Goal: Task Accomplishment & Management: Manage account settings

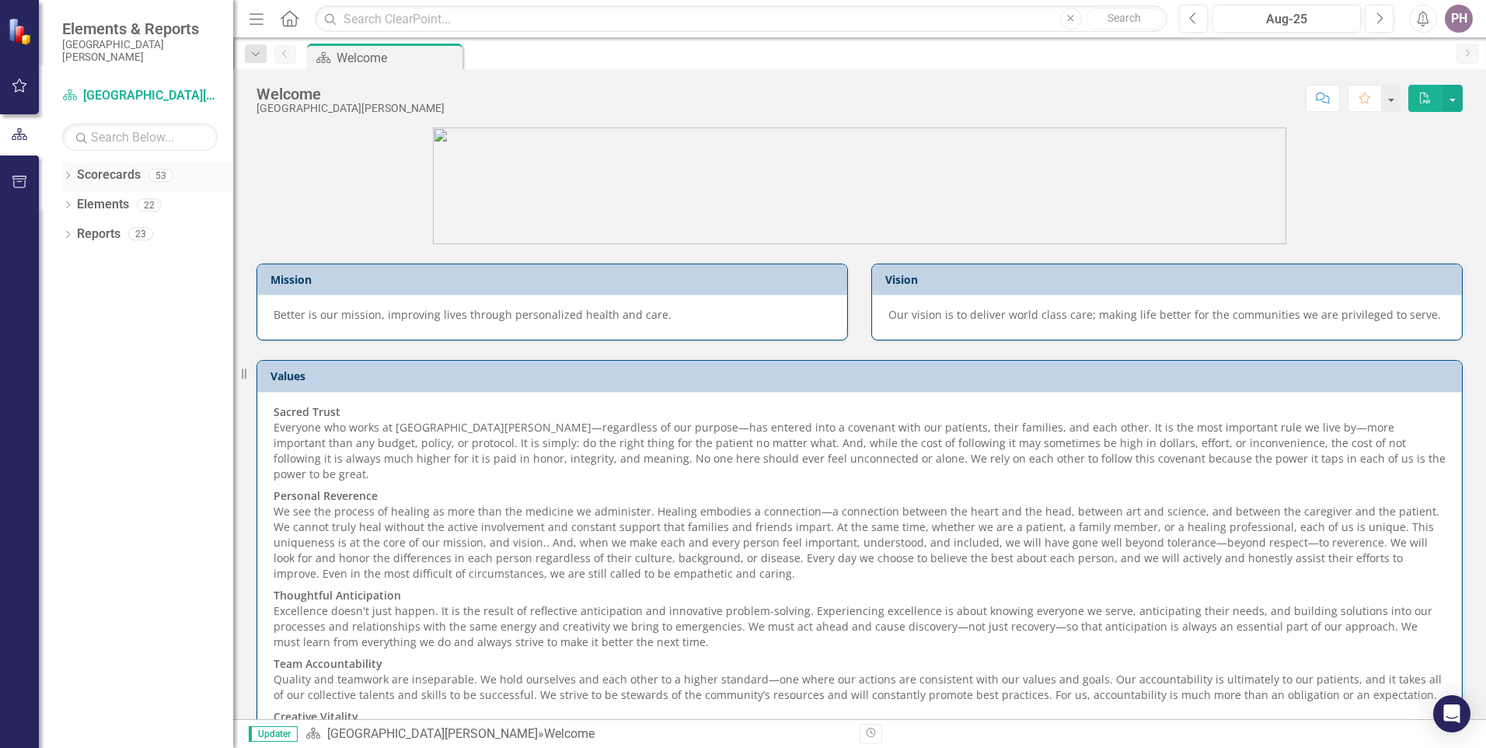
click at [71, 173] on icon "Dropdown" at bounding box center [67, 177] width 11 height 9
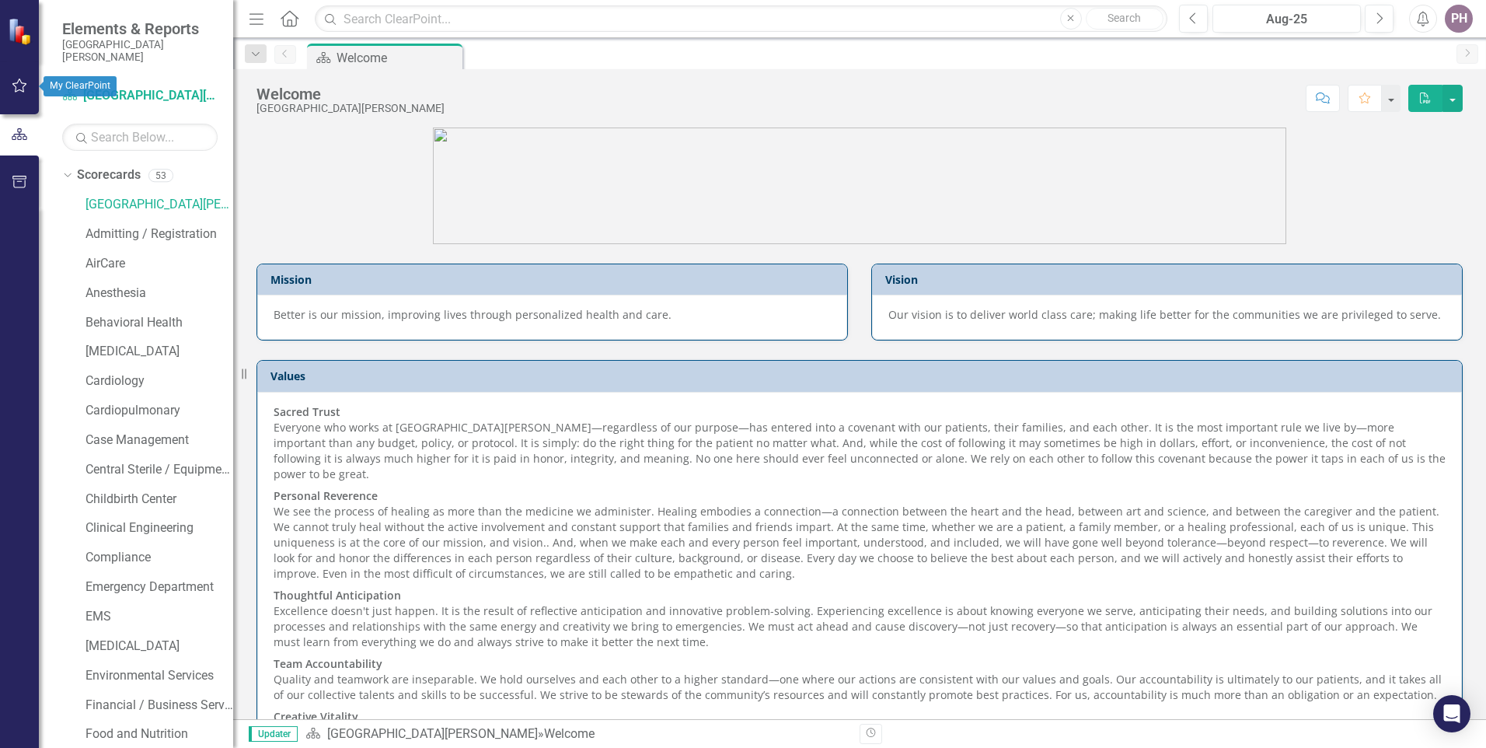
click at [19, 97] on button "button" at bounding box center [19, 86] width 35 height 33
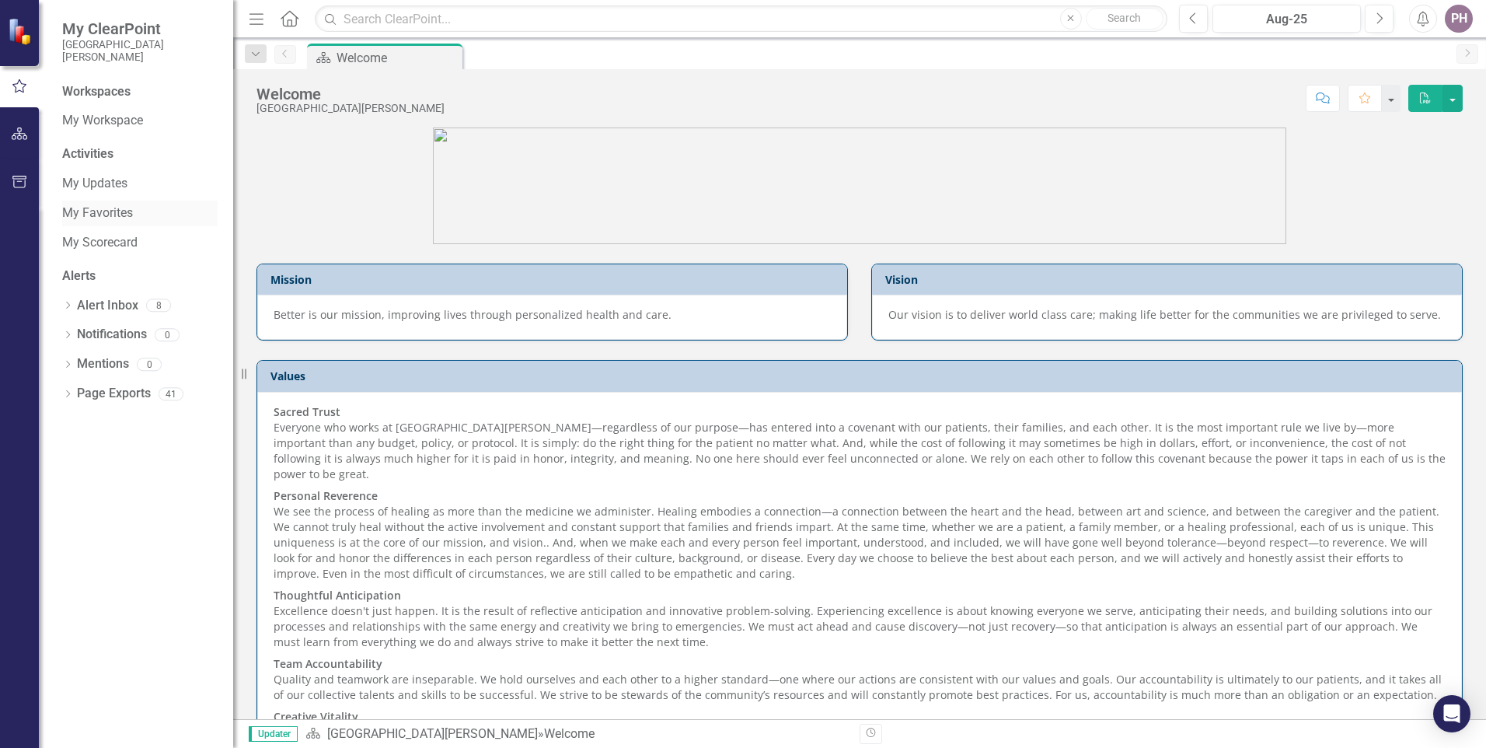
click at [93, 217] on link "My Favorites" at bounding box center [139, 213] width 155 height 18
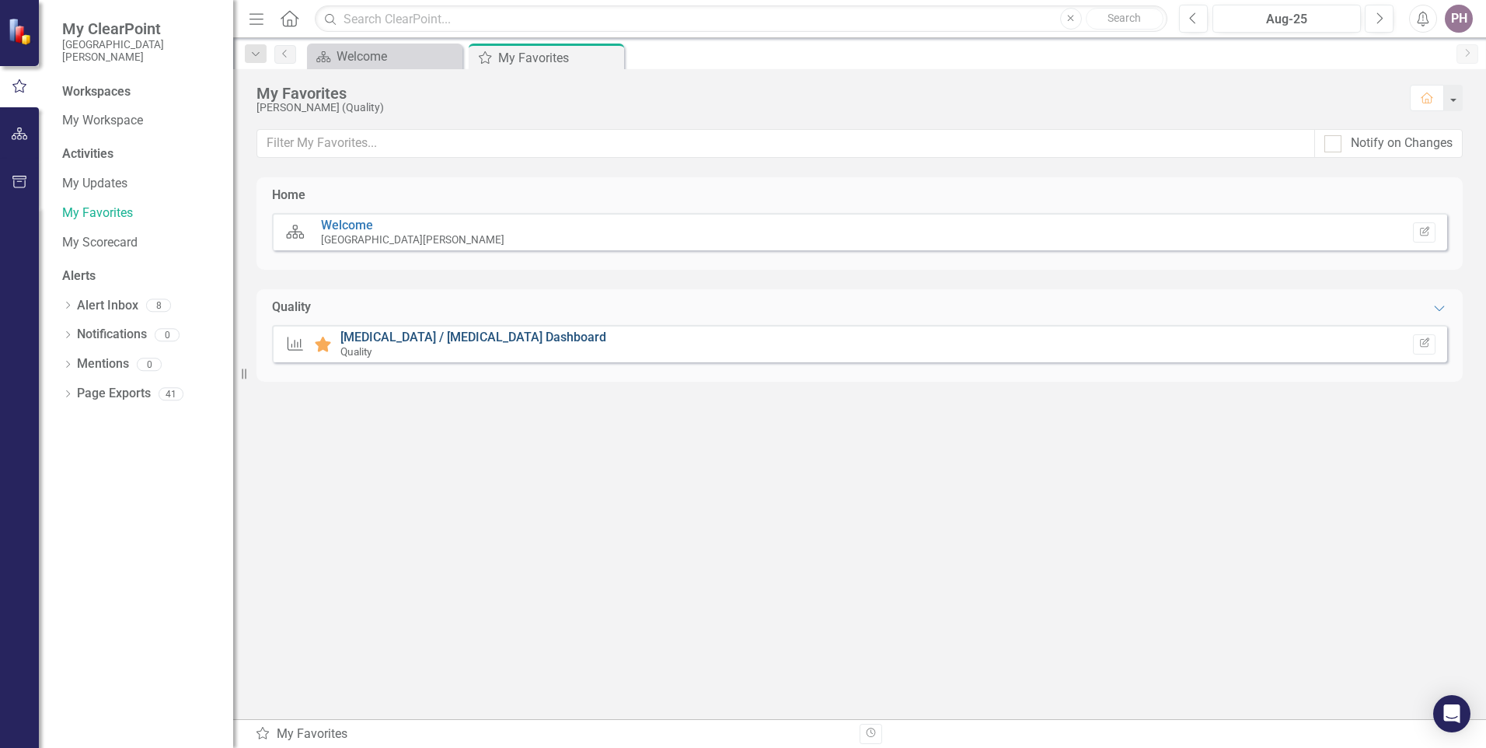
click at [427, 336] on link "[MEDICAL_DATA] / [MEDICAL_DATA] Dashboard" at bounding box center [473, 336] width 266 height 15
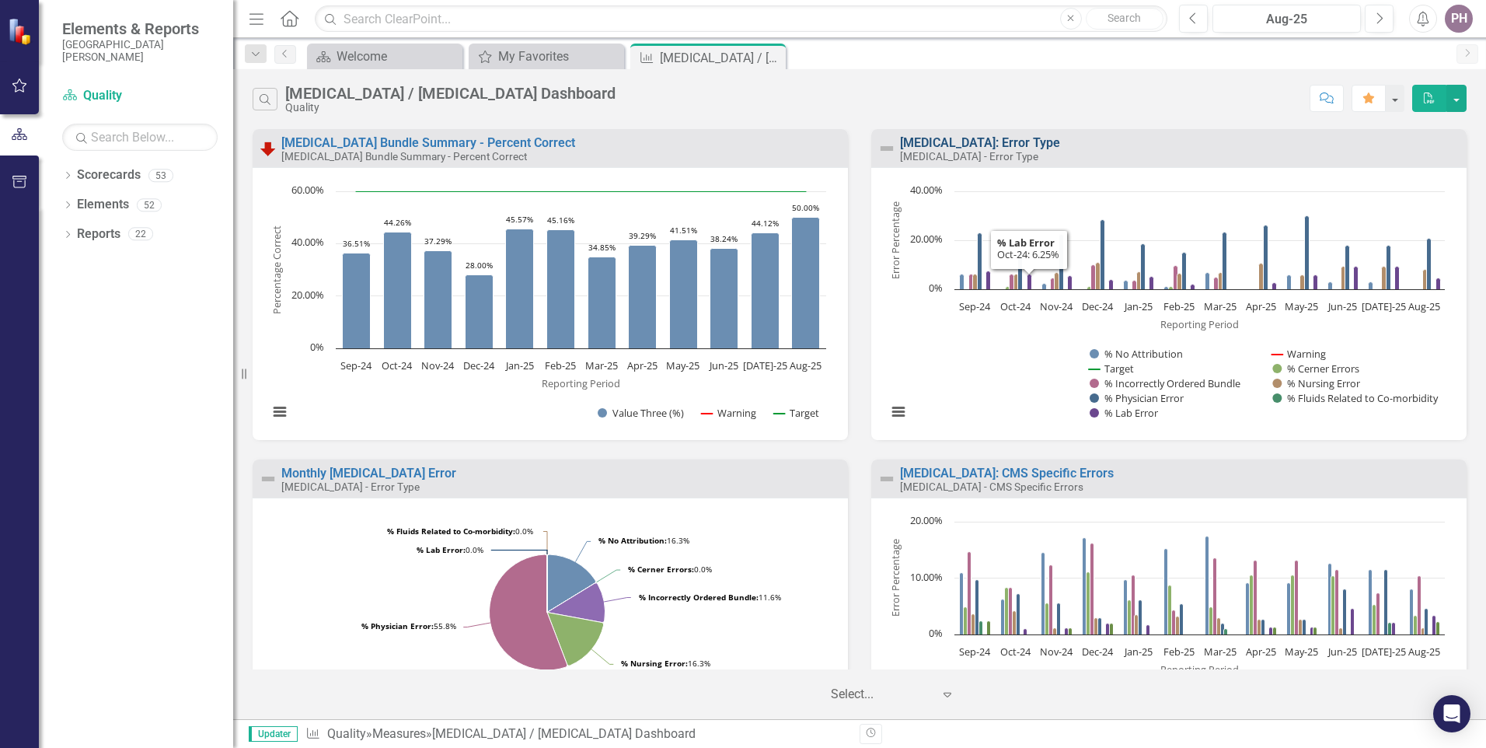
click at [970, 147] on link "[MEDICAL_DATA]: Error Type" at bounding box center [980, 142] width 160 height 15
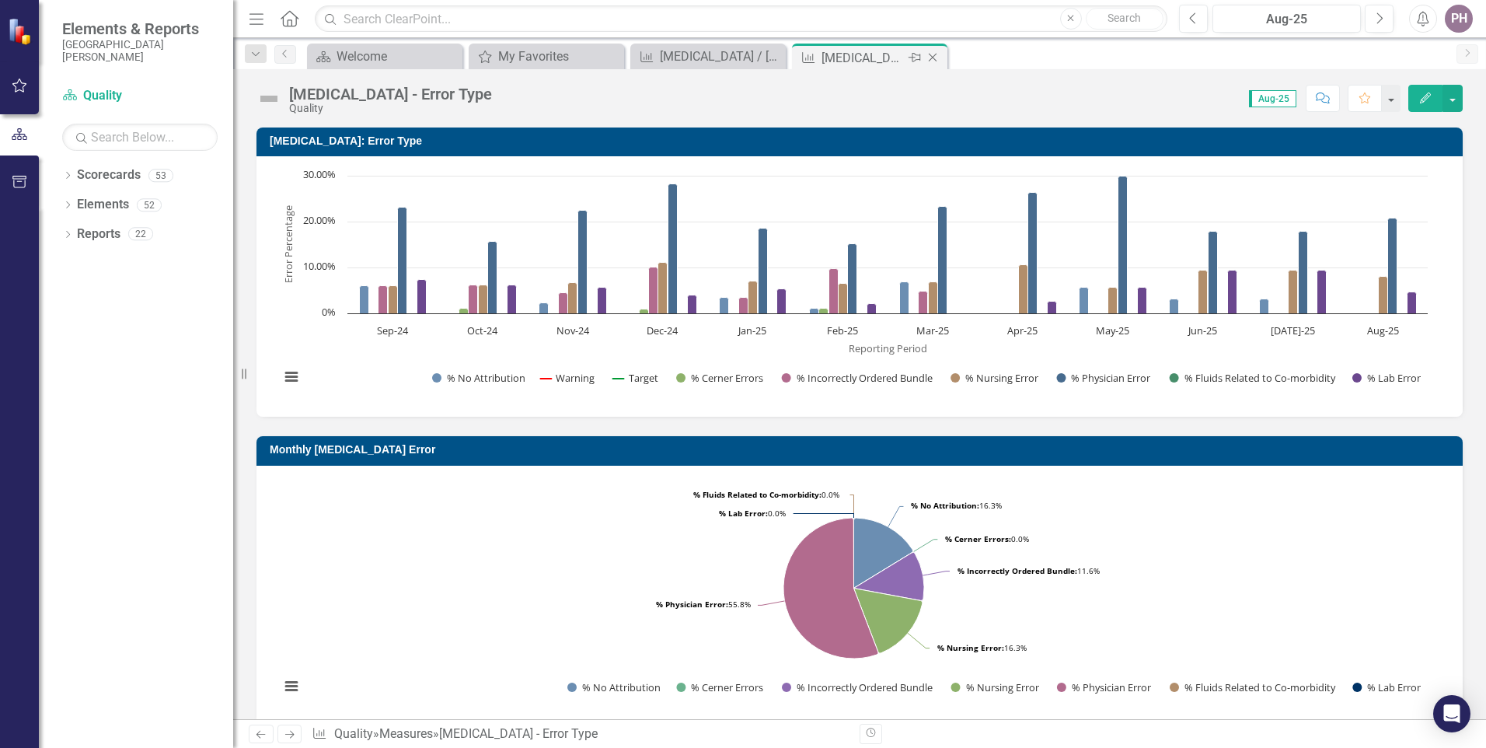
click at [935, 61] on icon "Close" at bounding box center [933, 57] width 16 height 12
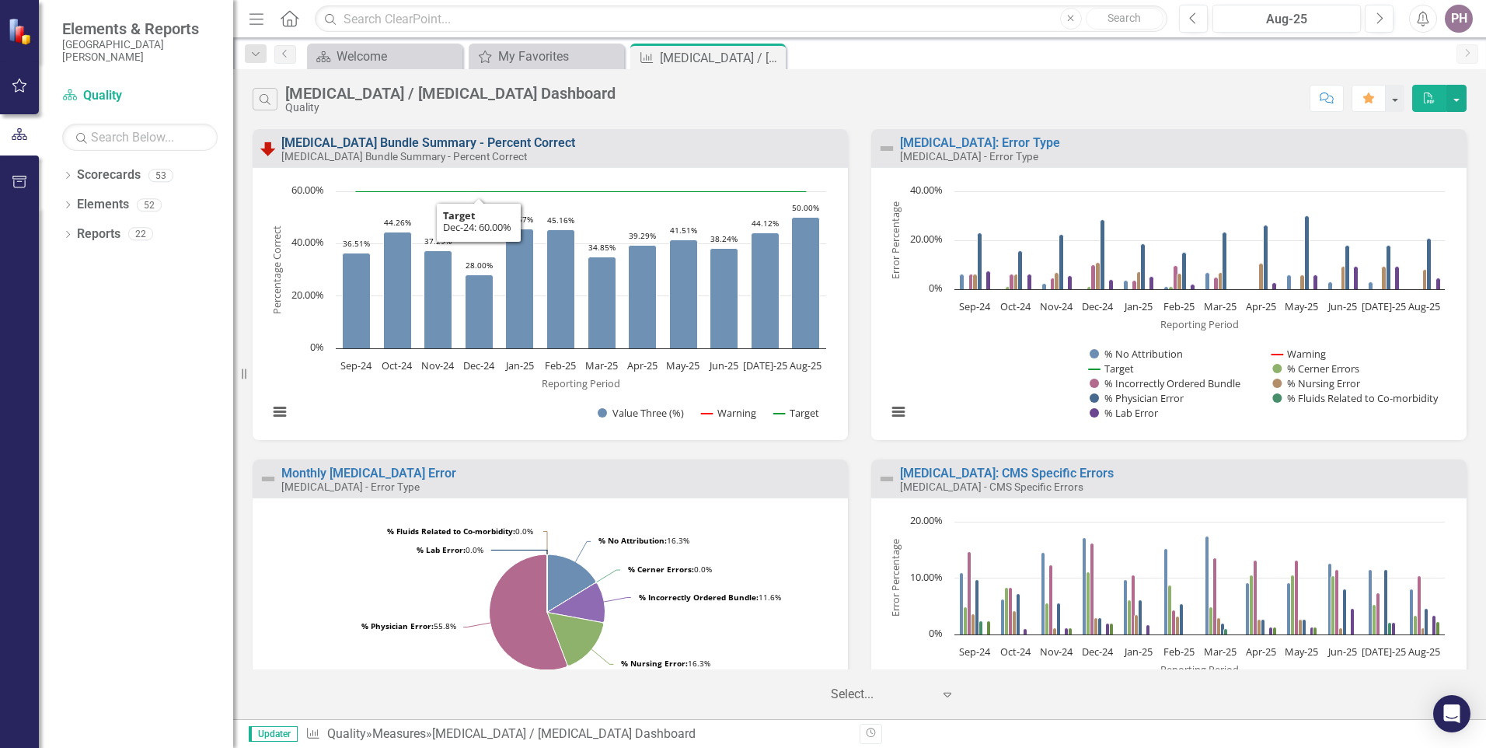
click at [464, 144] on link "[MEDICAL_DATA] Bundle Summary - Percent Correct" at bounding box center [428, 142] width 294 height 15
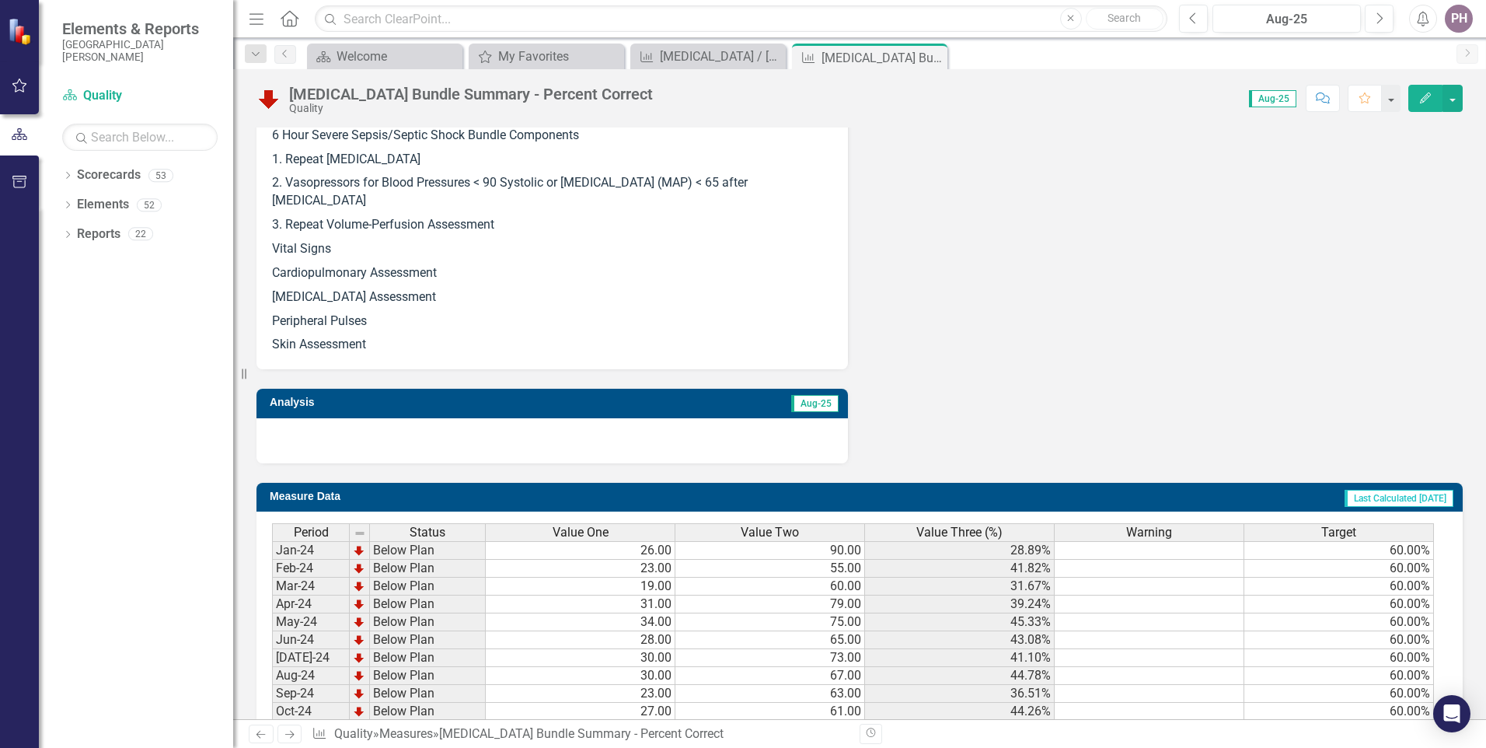
scroll to position [954, 0]
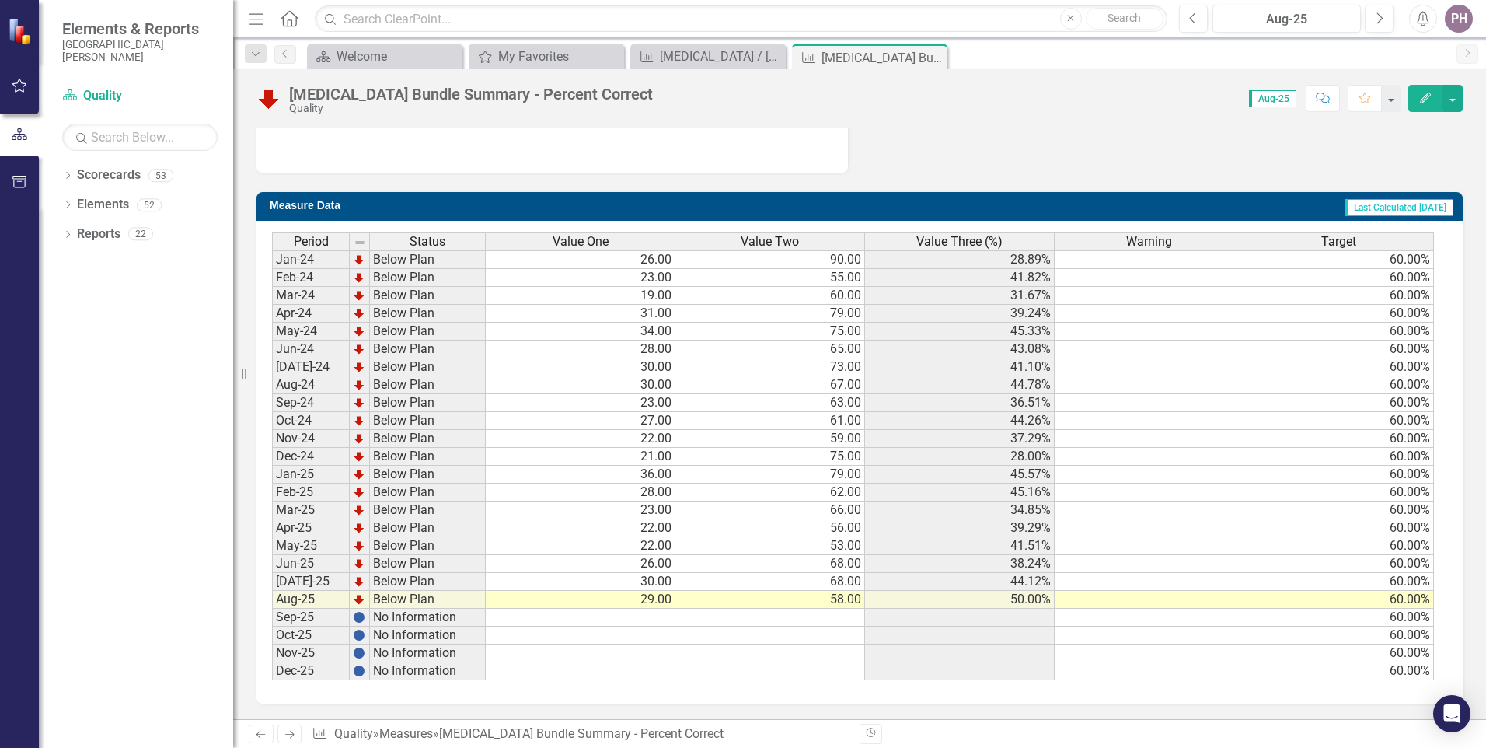
click at [657, 616] on td at bounding box center [581, 617] width 190 height 18
type textarea "30"
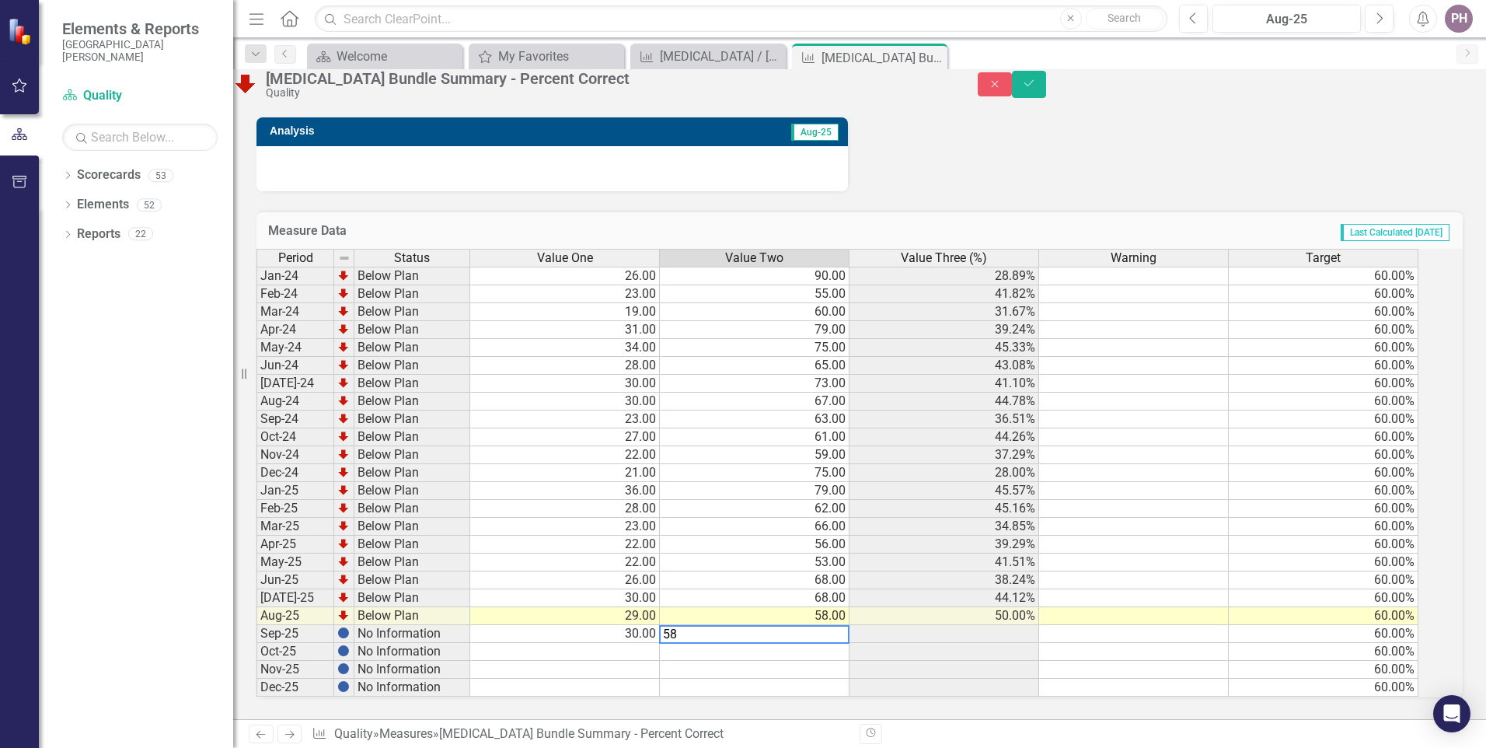
type textarea "5"
type textarea "30"
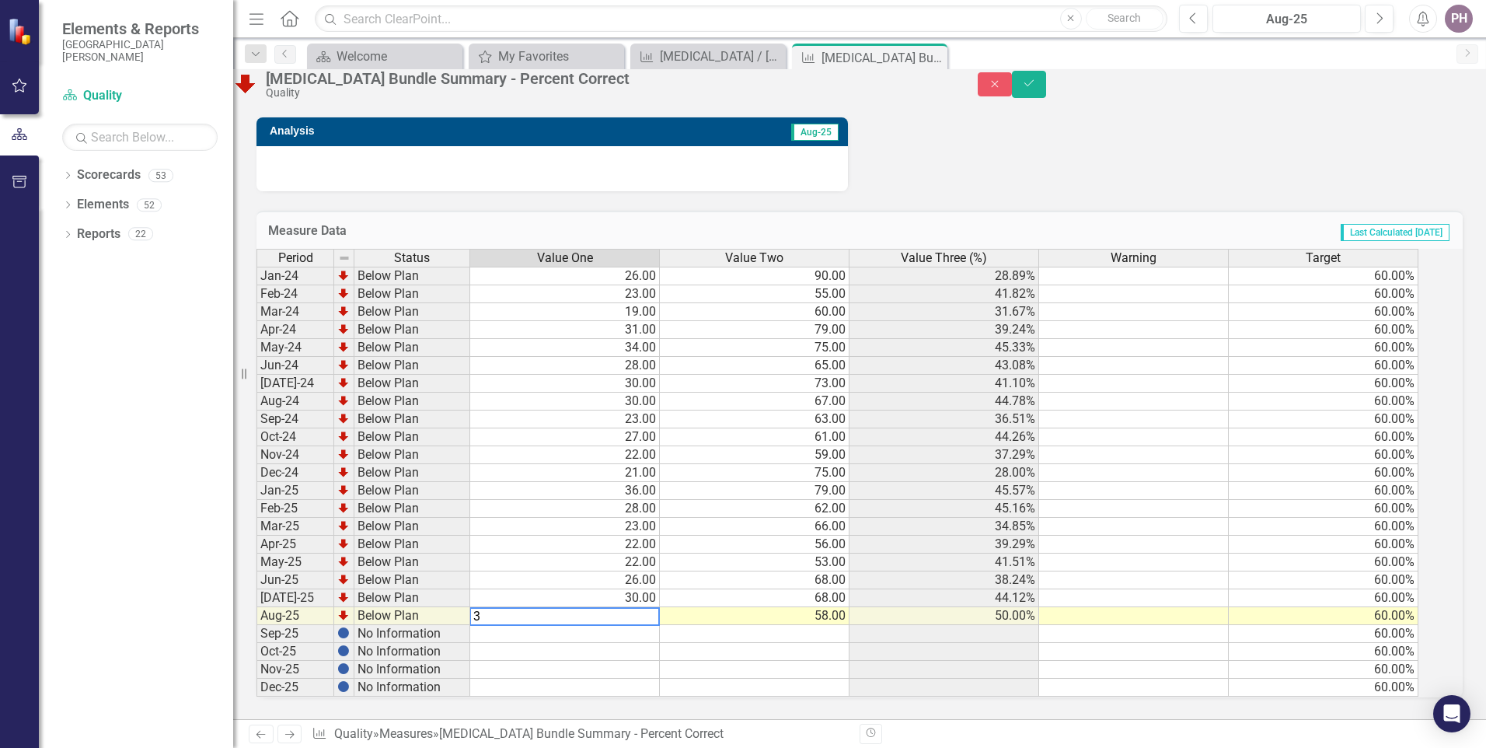
type textarea "30"
click at [1046, 87] on button "Save" at bounding box center [1029, 84] width 34 height 27
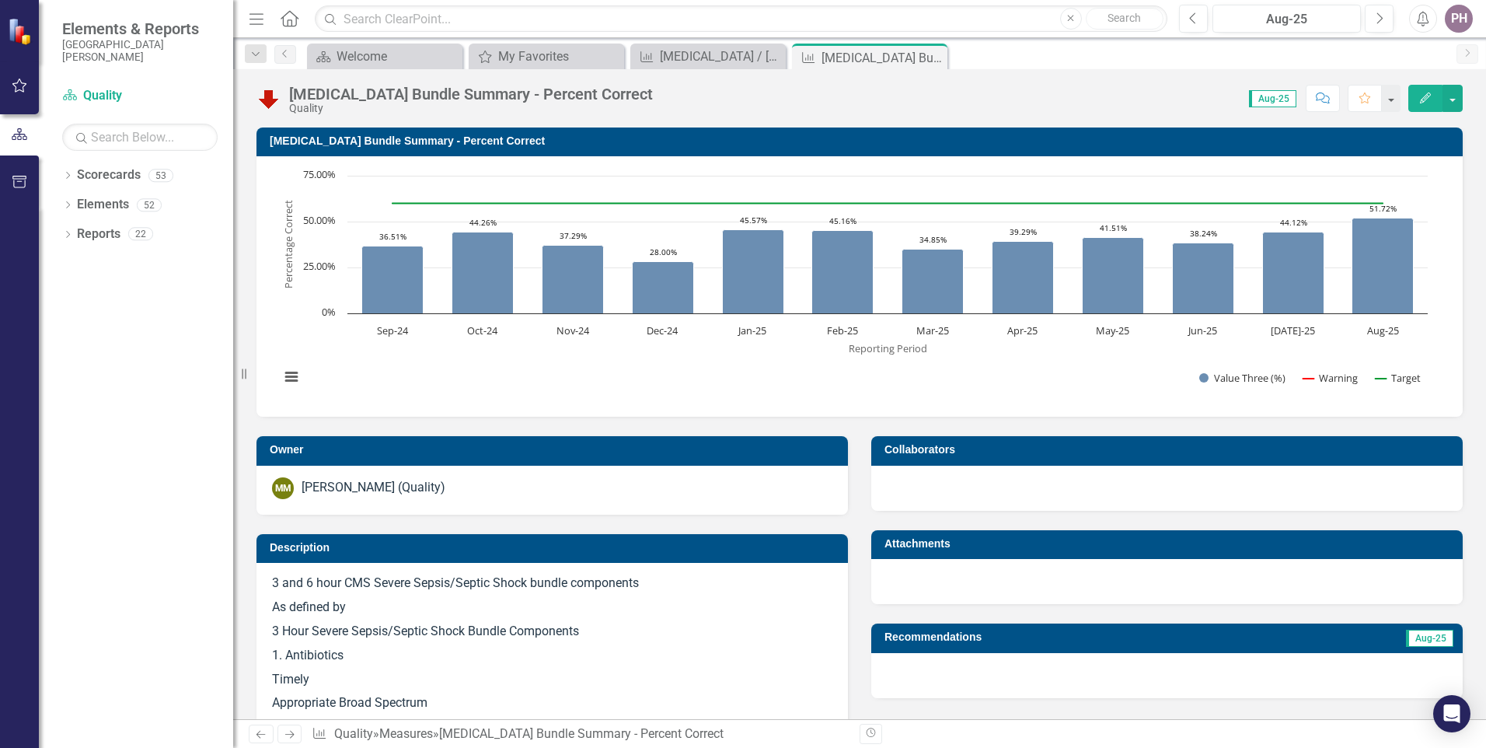
click at [0, 0] on icon at bounding box center [0, 0] width 0 height 0
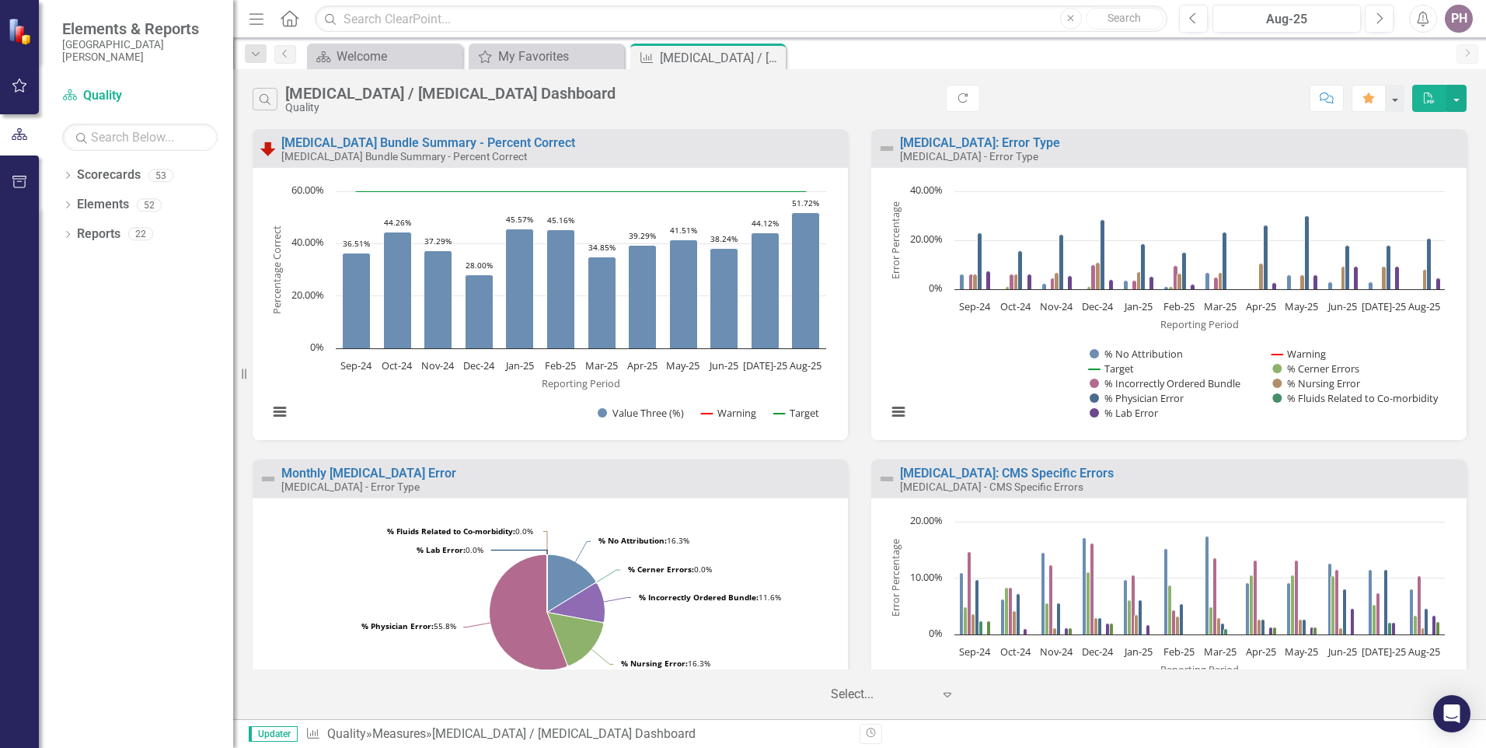
click at [973, 136] on div "[MEDICAL_DATA]: Error Type [MEDICAL_DATA] - Error Type" at bounding box center [1168, 148] width 595 height 38
click at [936, 140] on link "[MEDICAL_DATA]: Error Type" at bounding box center [980, 142] width 160 height 15
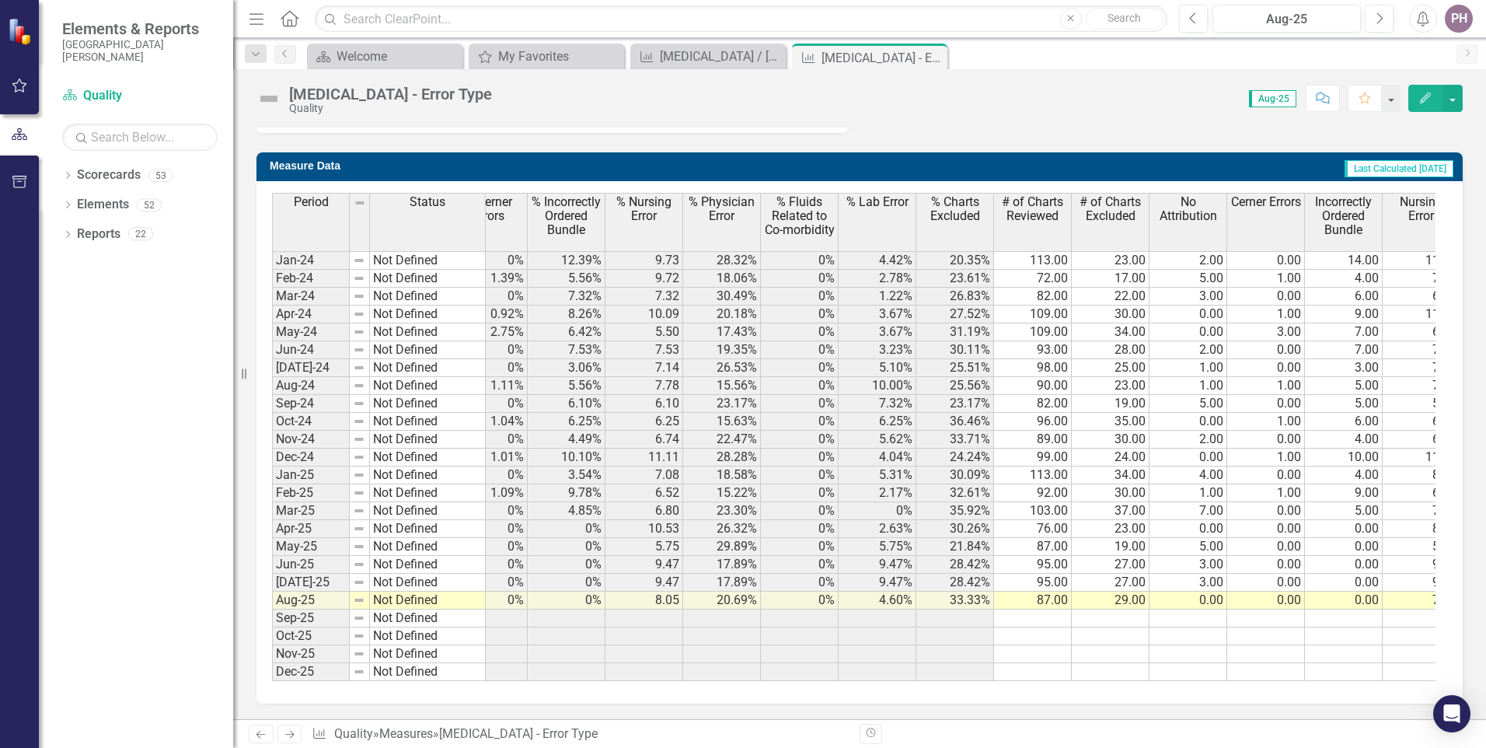
scroll to position [0, 527]
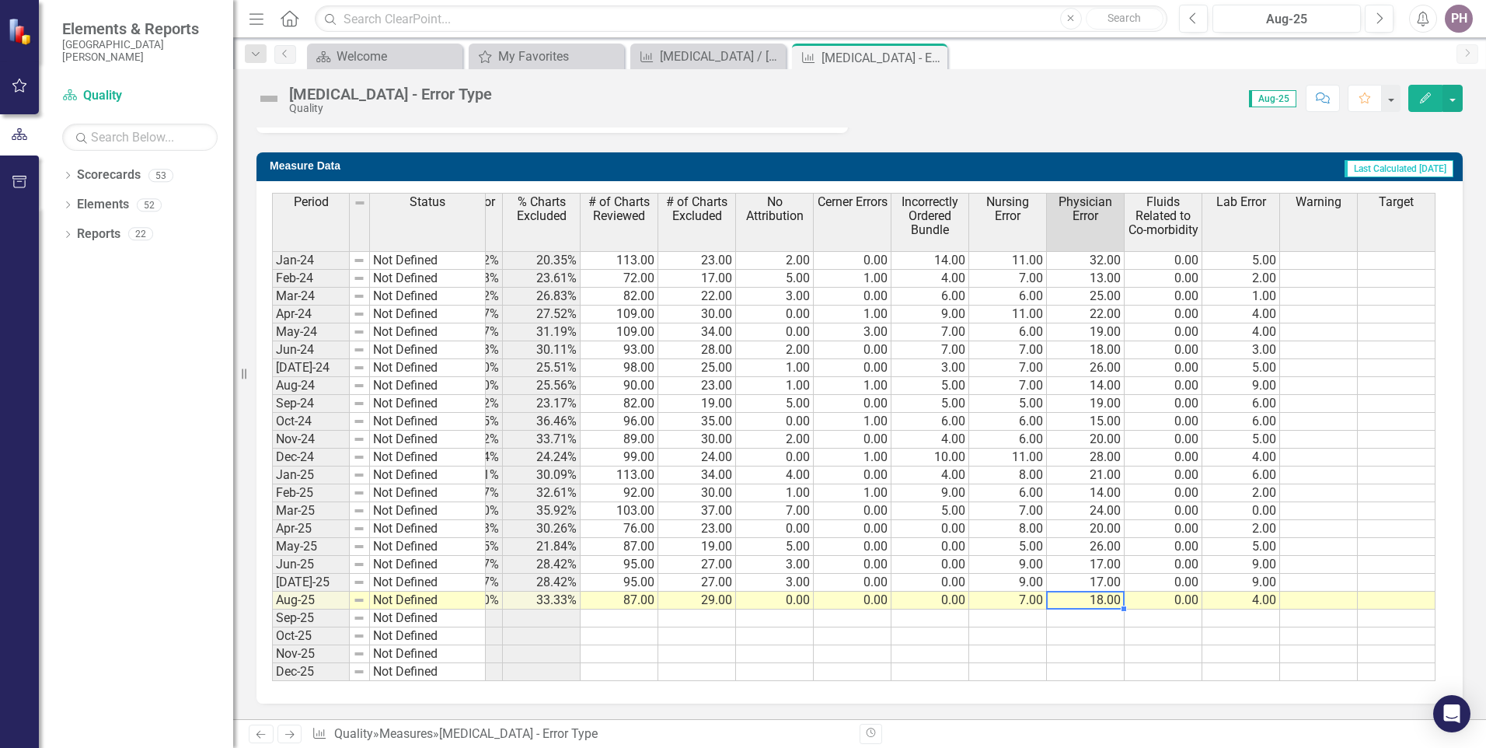
click at [1103, 591] on td "18.00" at bounding box center [1086, 600] width 78 height 18
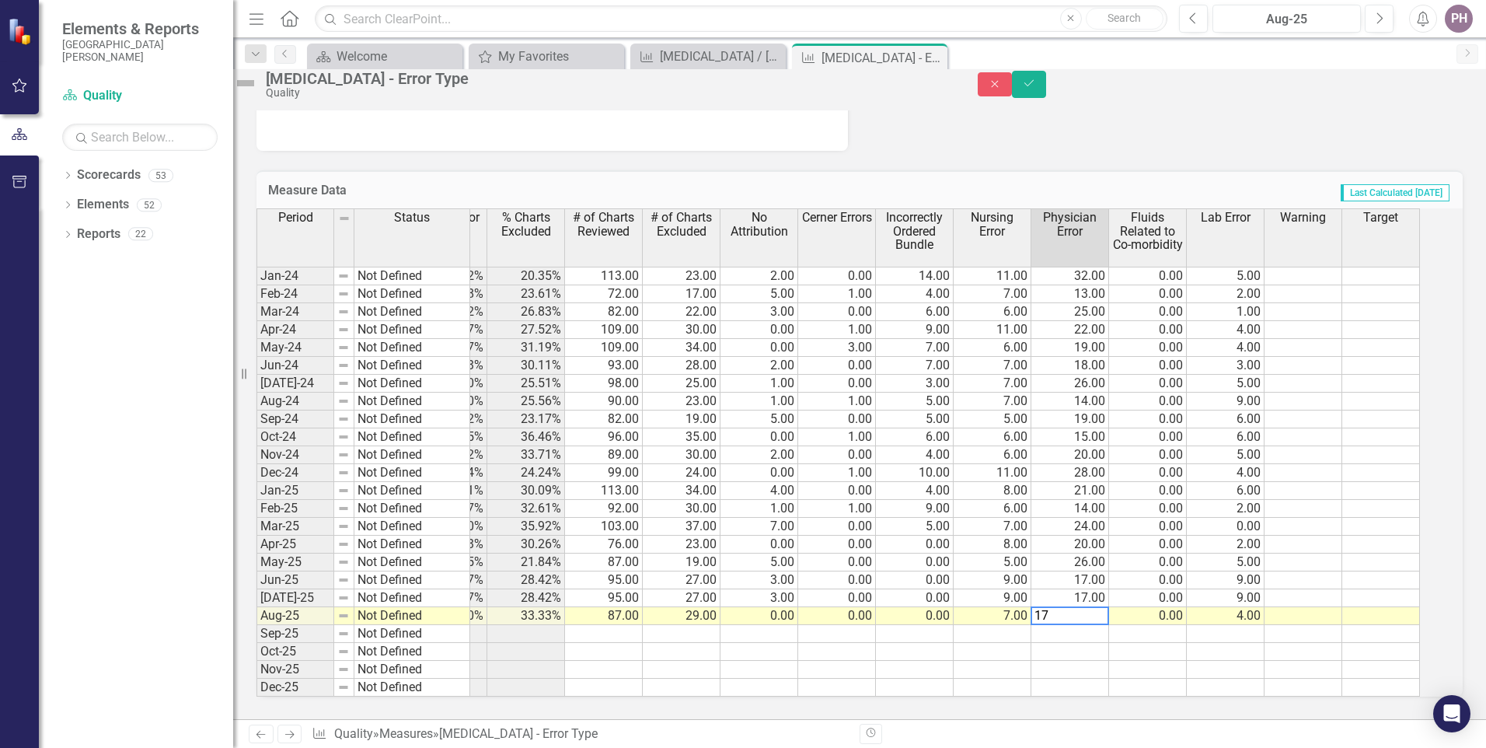
type textarea "17"
click at [1387, 54] on div "Scorecard Welcome Close My Favorites My Favorites Close Measure [MEDICAL_DATA] …" at bounding box center [876, 56] width 1145 height 25
click at [1036, 89] on icon "Save" at bounding box center [1029, 83] width 14 height 11
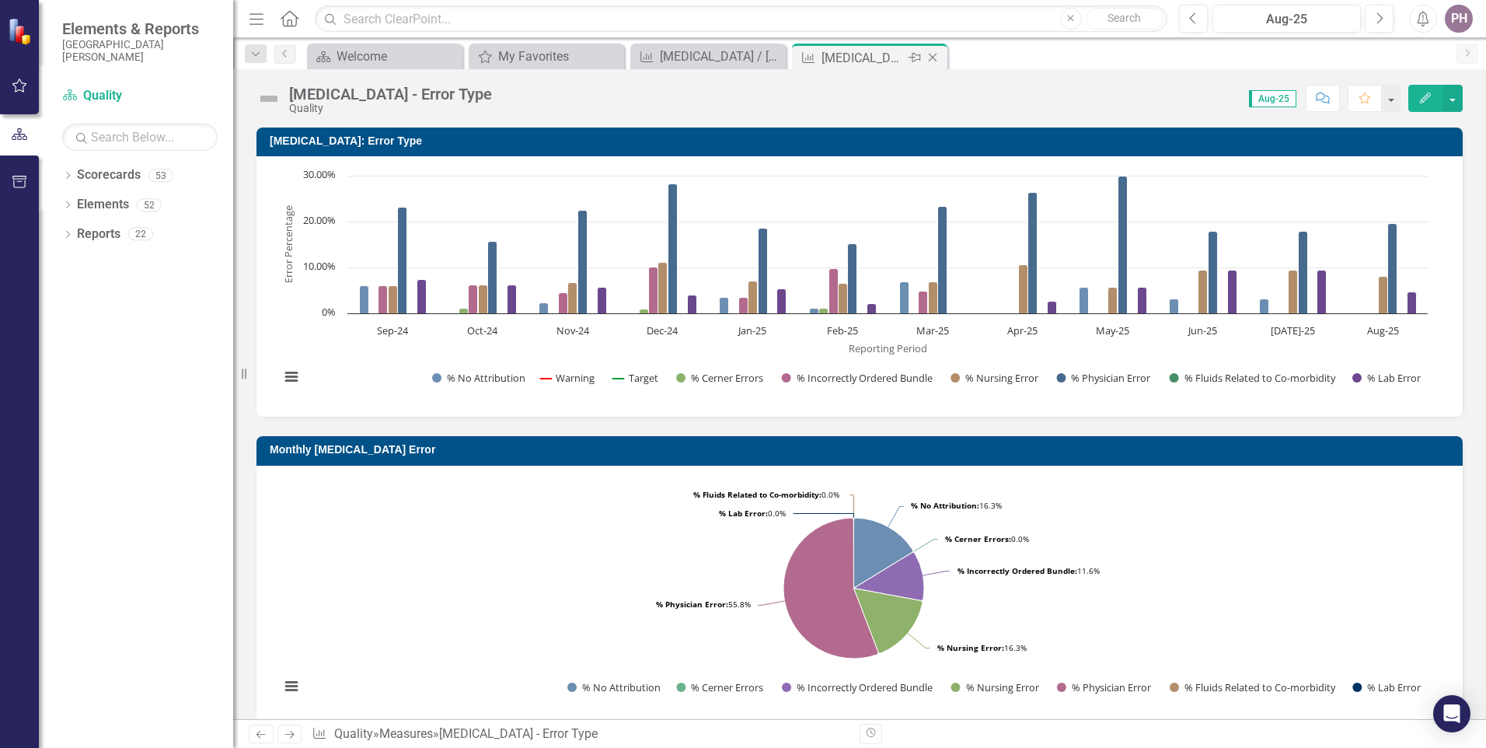
click at [935, 61] on icon "Close" at bounding box center [933, 57] width 16 height 12
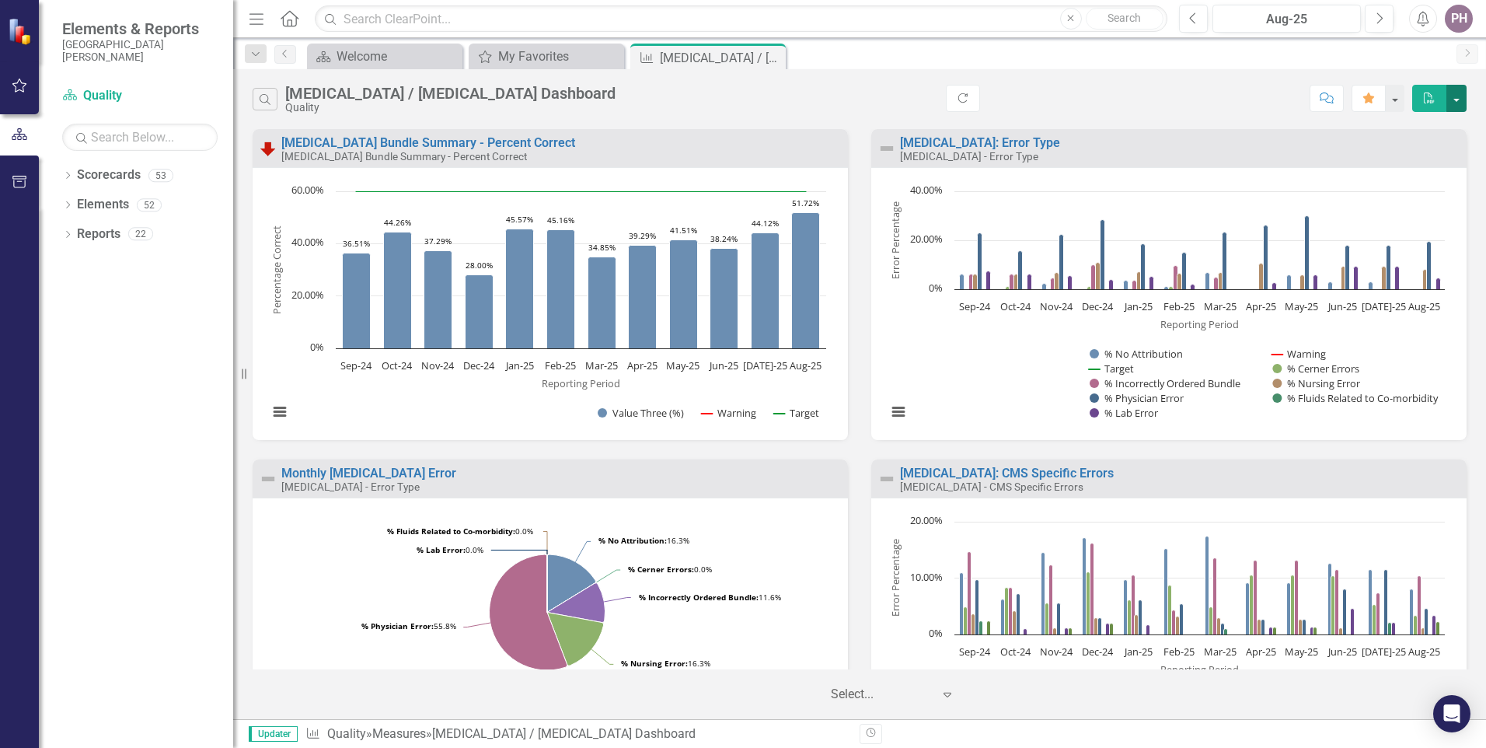
click at [1456, 103] on button "button" at bounding box center [1456, 98] width 20 height 27
click at [1389, 127] on link "PDF Export to PDF" at bounding box center [1389, 127] width 152 height 29
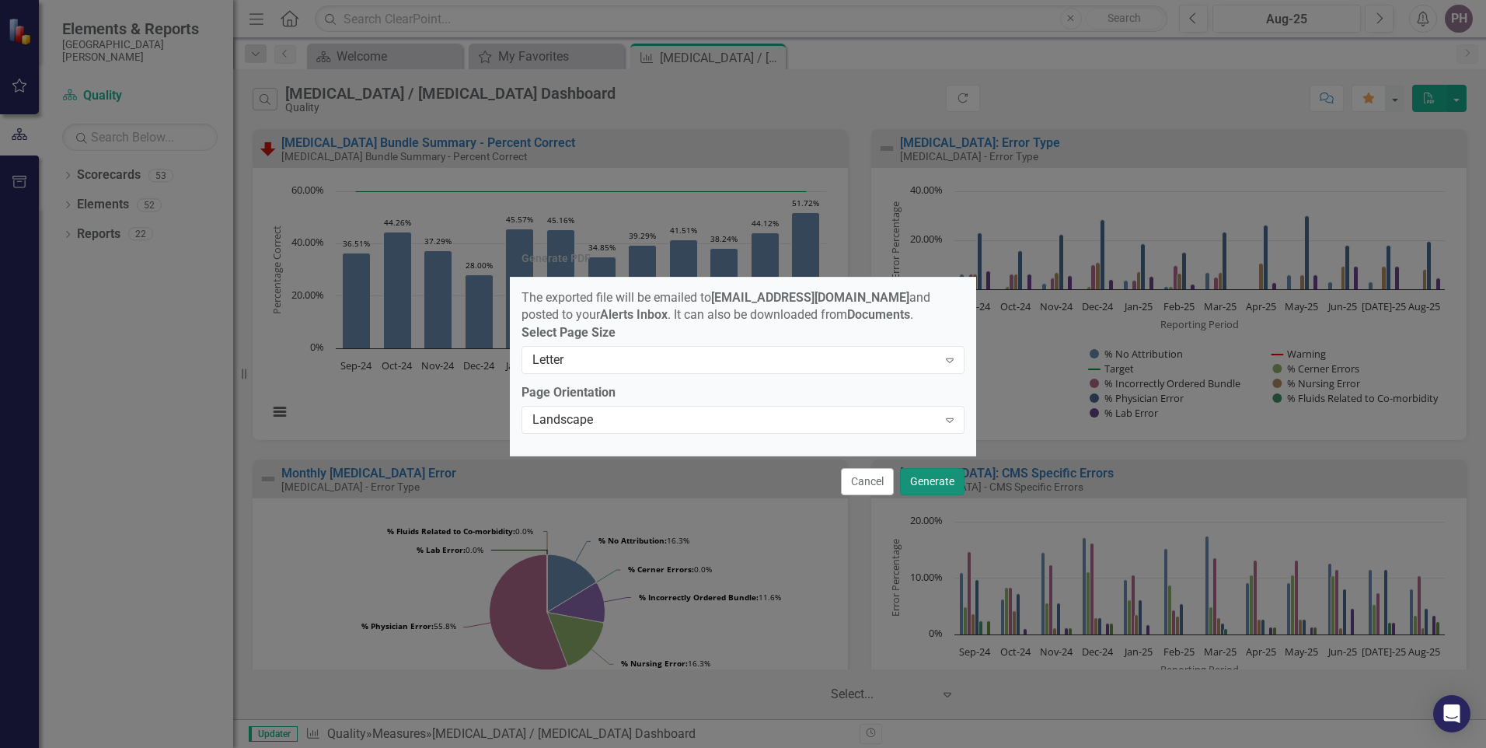
click at [950, 490] on button "Generate" at bounding box center [932, 481] width 64 height 27
